Goal: Find specific page/section: Find specific page/section

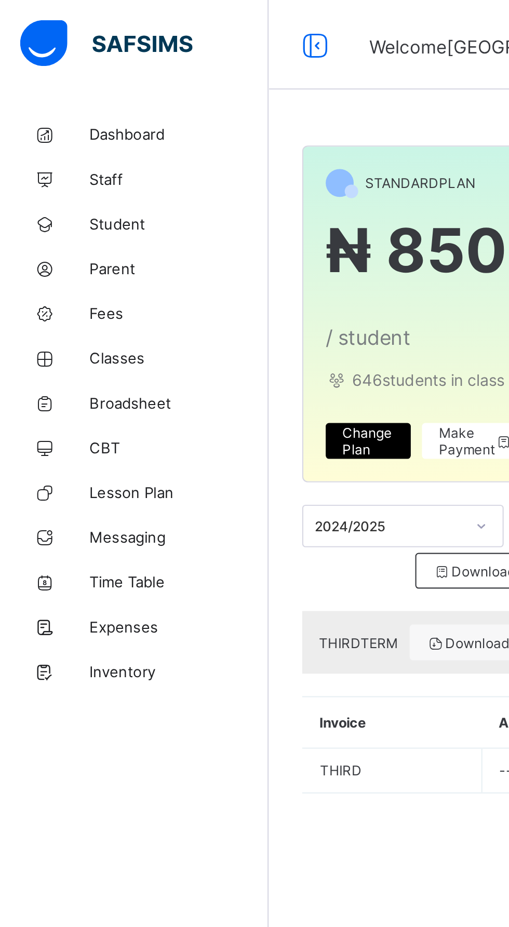
click at [50, 108] on span "Student" at bounding box center [83, 104] width 83 height 8
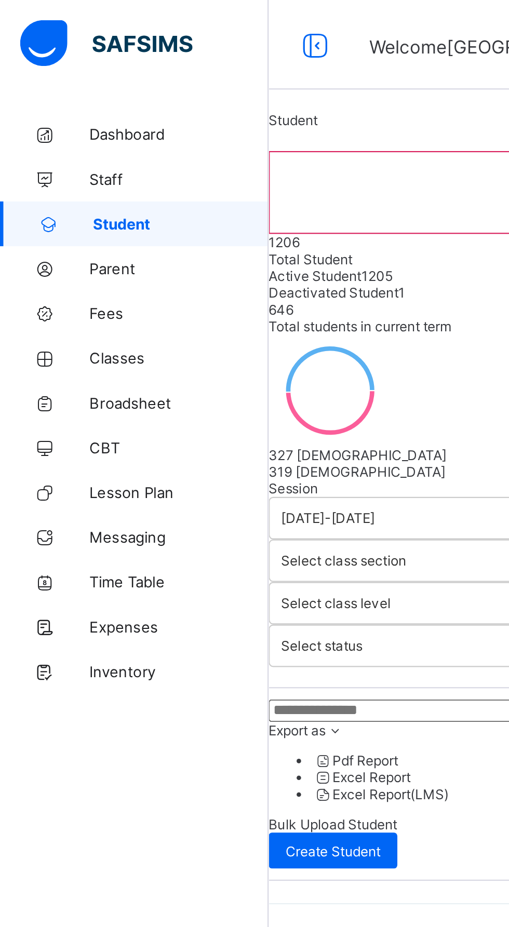
click at [58, 166] on span "Classes" at bounding box center [83, 166] width 83 height 8
